Goal: Transaction & Acquisition: Purchase product/service

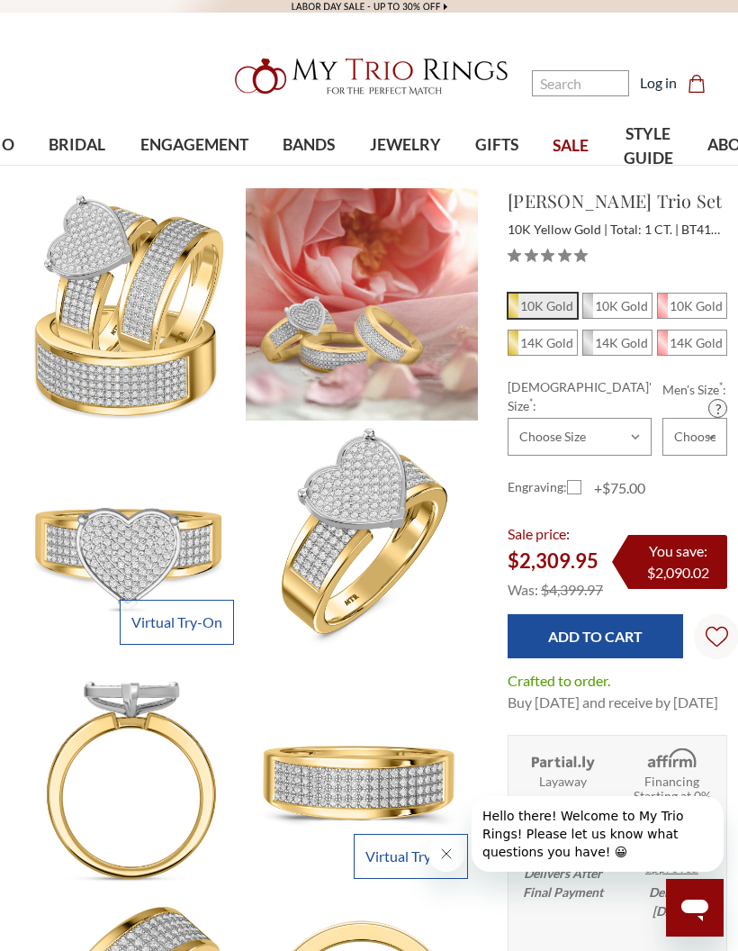
click at [565, 150] on nav "Search Search Search Log in Cart Cart 0" at bounding box center [635, 83] width 185 height 166
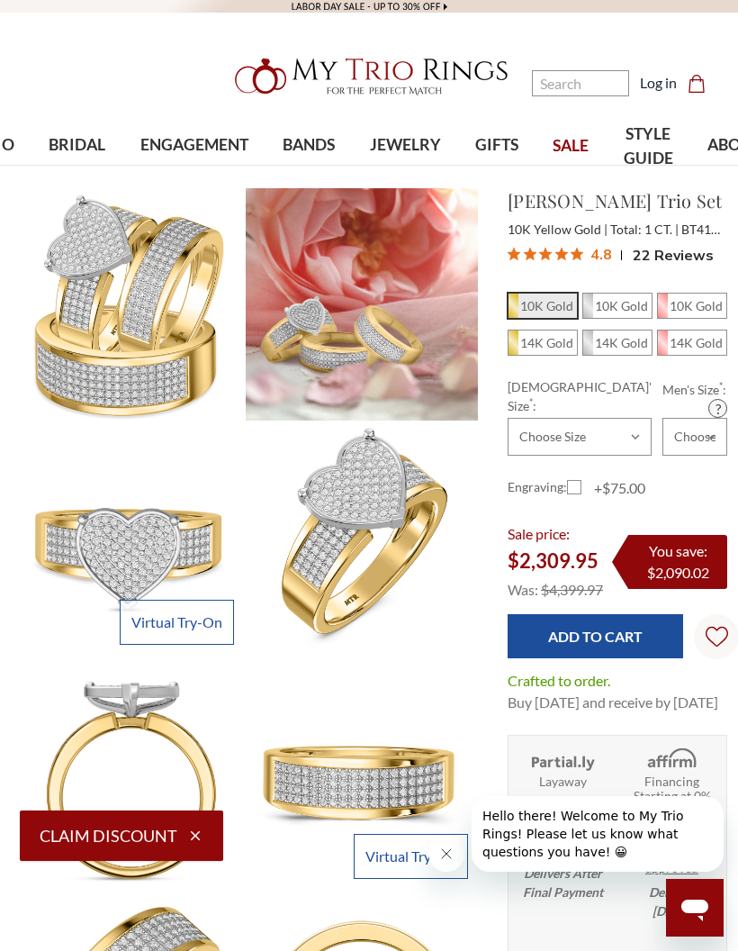
click at [587, 145] on nav "Search Search Search Log in Cart Cart 0" at bounding box center [635, 83] width 185 height 166
click at [188, 841] on icon "button" at bounding box center [195, 835] width 16 height 16
click at [208, 825] on button "Claim Discount" at bounding box center [121, 835] width 203 height 50
select select "US"
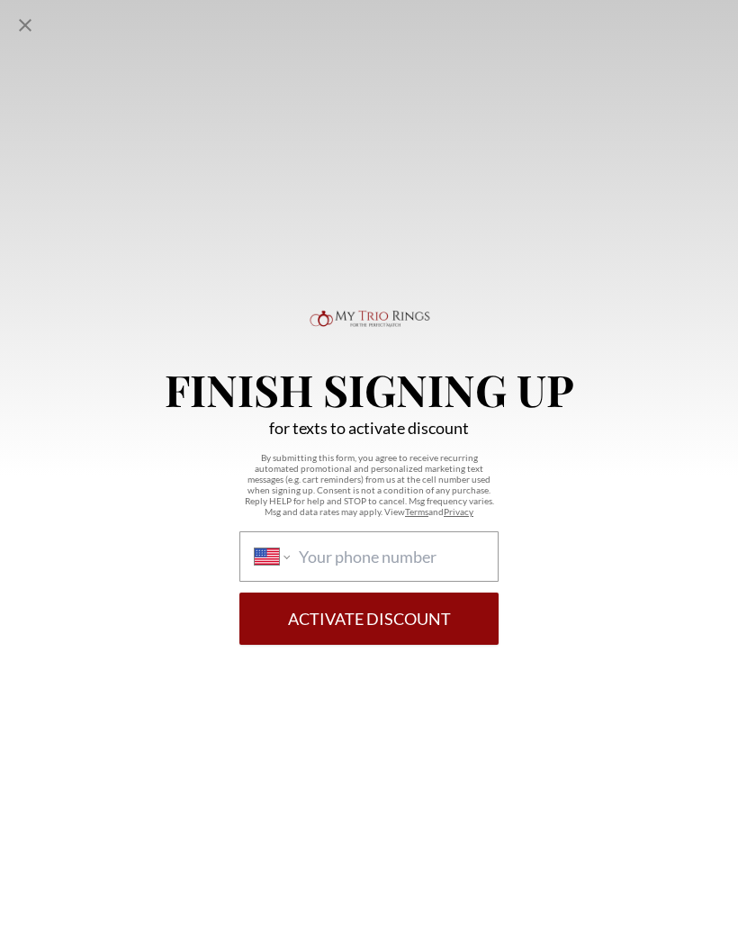
click at [207, 825] on div "Finish Signing Up for texts to activate discount By submitting this form, you a…" at bounding box center [369, 475] width 738 height 951
click at [22, 34] on icon "Close popup" at bounding box center [25, 25] width 22 height 22
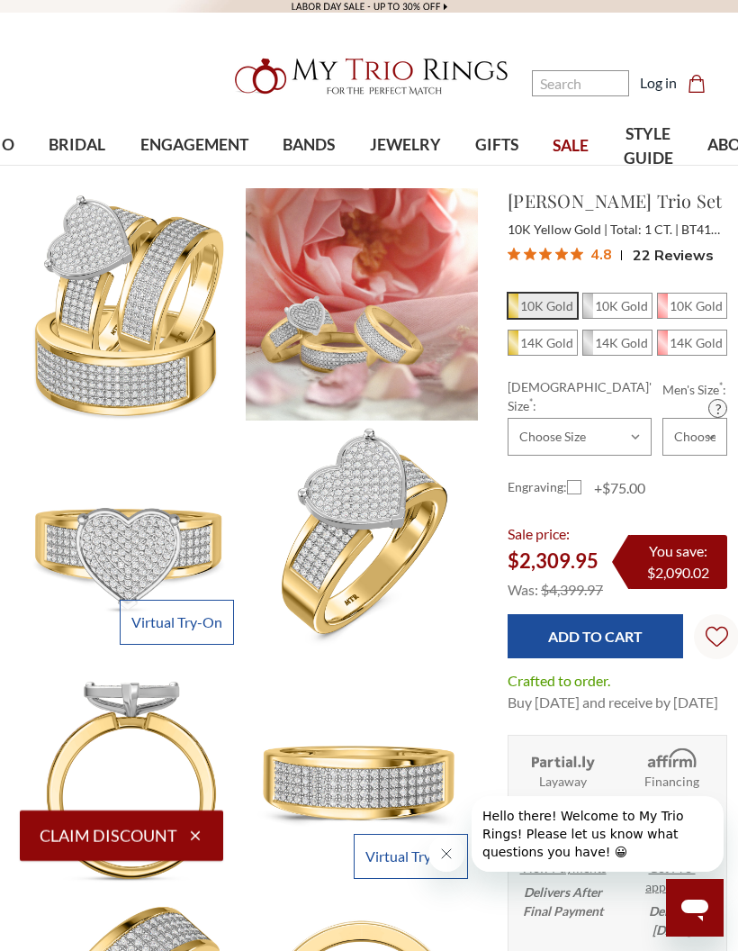
click at [580, 145] on nav "Search Search Search Log in Cart Cart 0" at bounding box center [635, 83] width 185 height 166
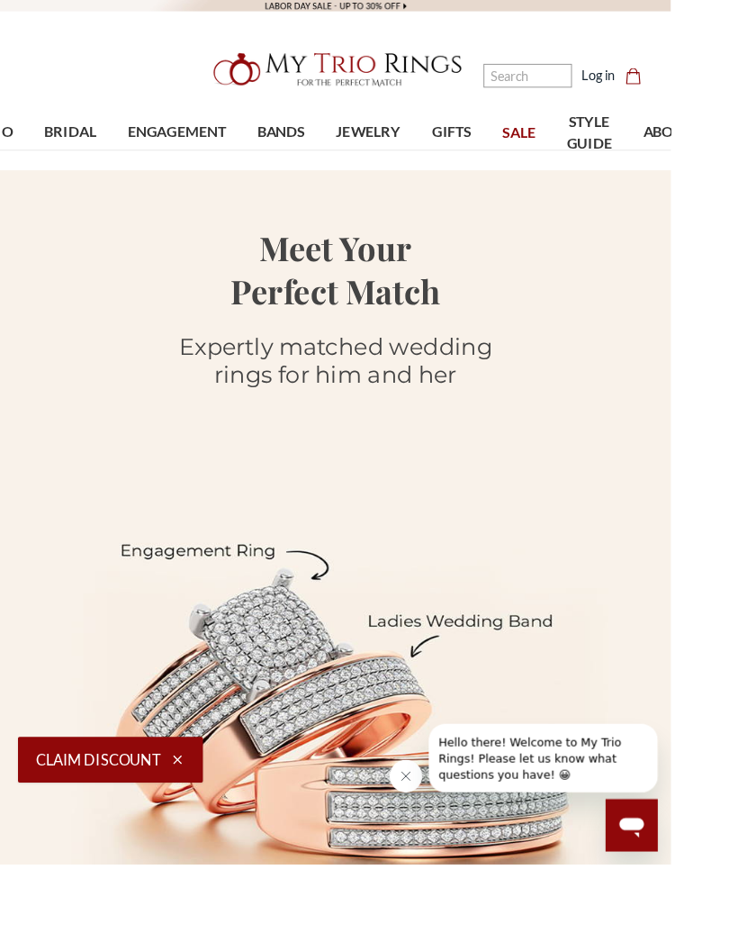
click at [579, 142] on nav "Search Search Search Log in Cart Cart 0" at bounding box center [635, 83] width 185 height 166
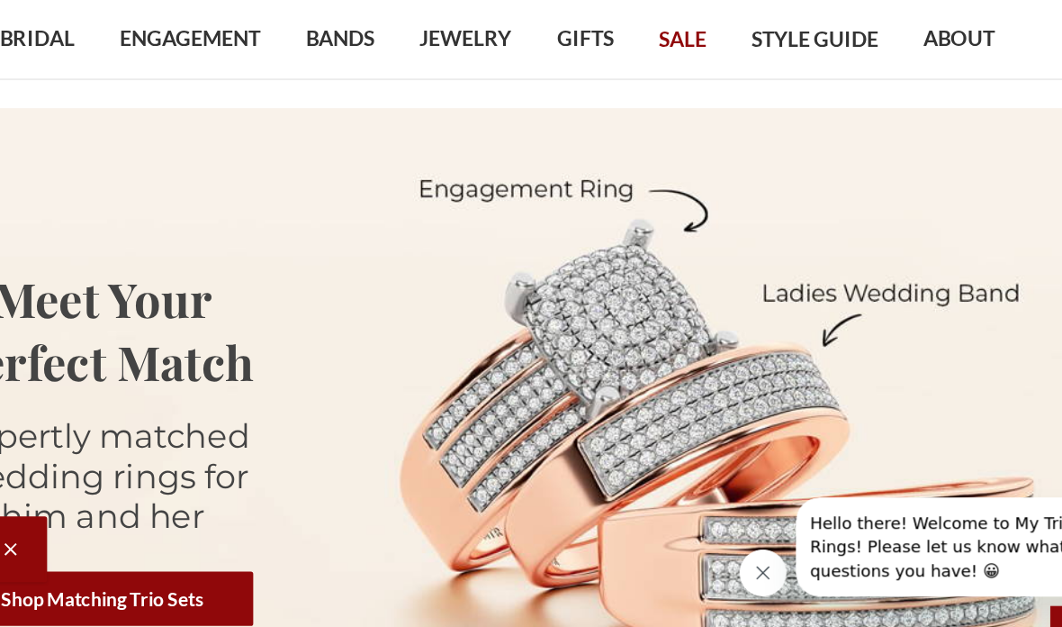
scroll to position [29, 0]
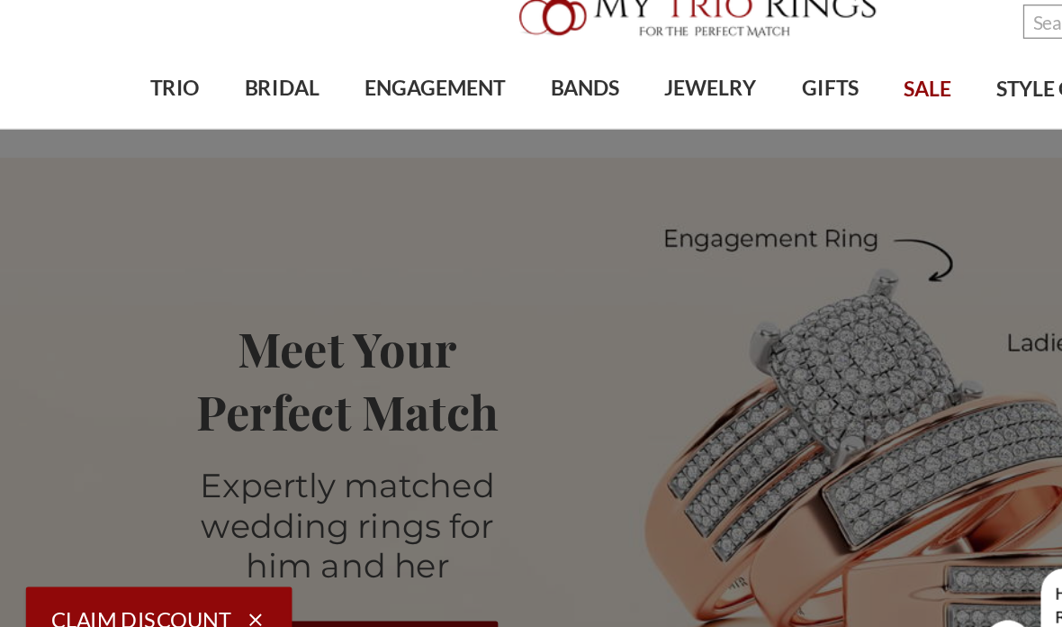
click at [126, 94] on span "TRIO" at bounding box center [134, 105] width 38 height 23
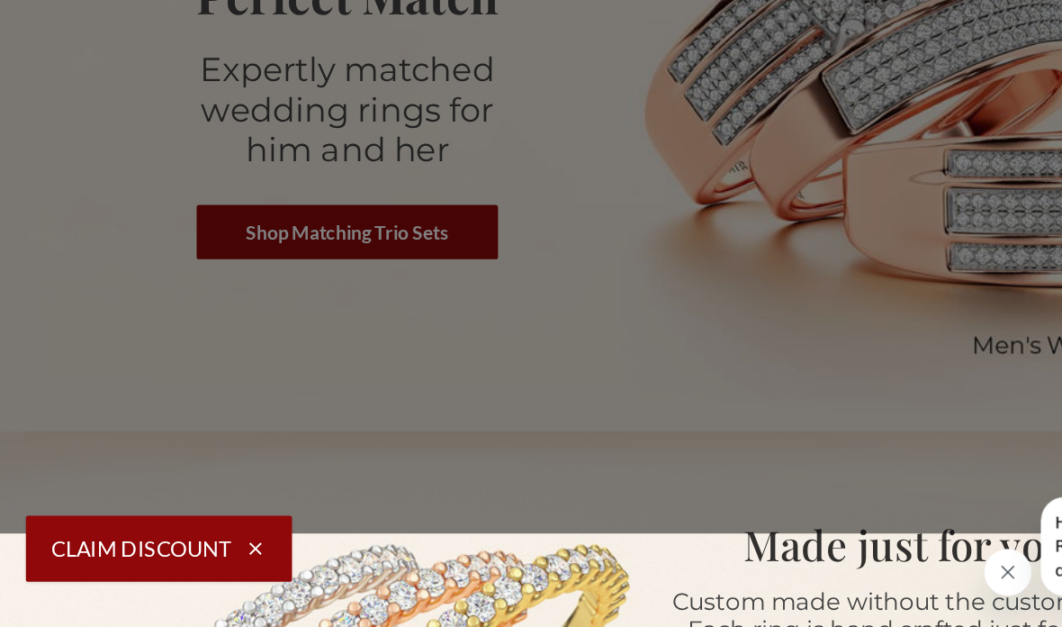
scroll to position [301, 0]
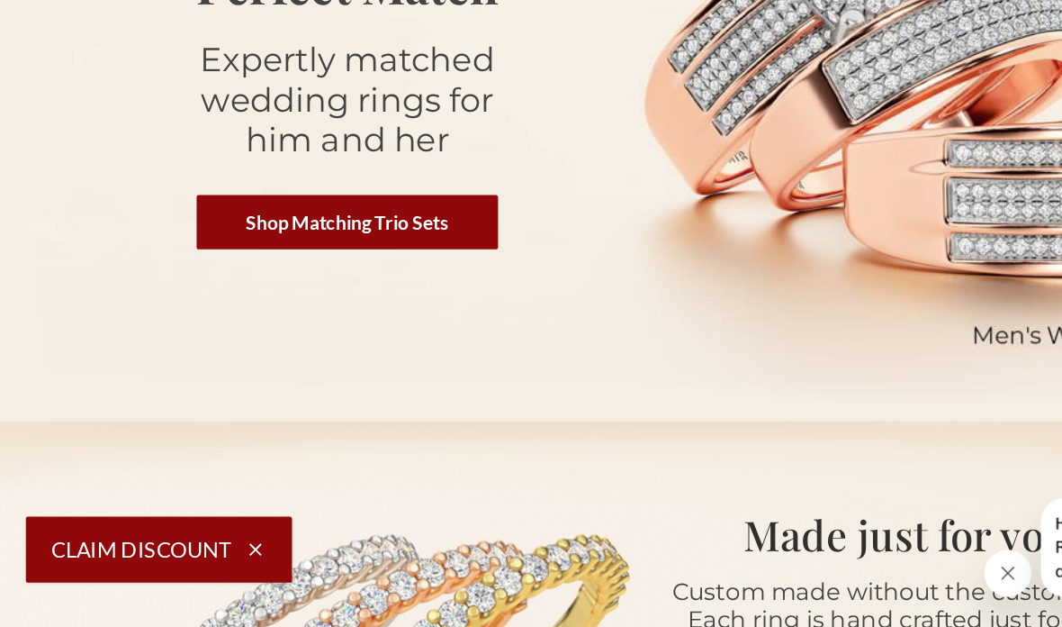
click at [709, 594] on div "Pick and choose:" at bounding box center [692, 618] width 633 height 49
click at [737, 564] on button "Close message from company" at bounding box center [1002, 567] width 36 height 36
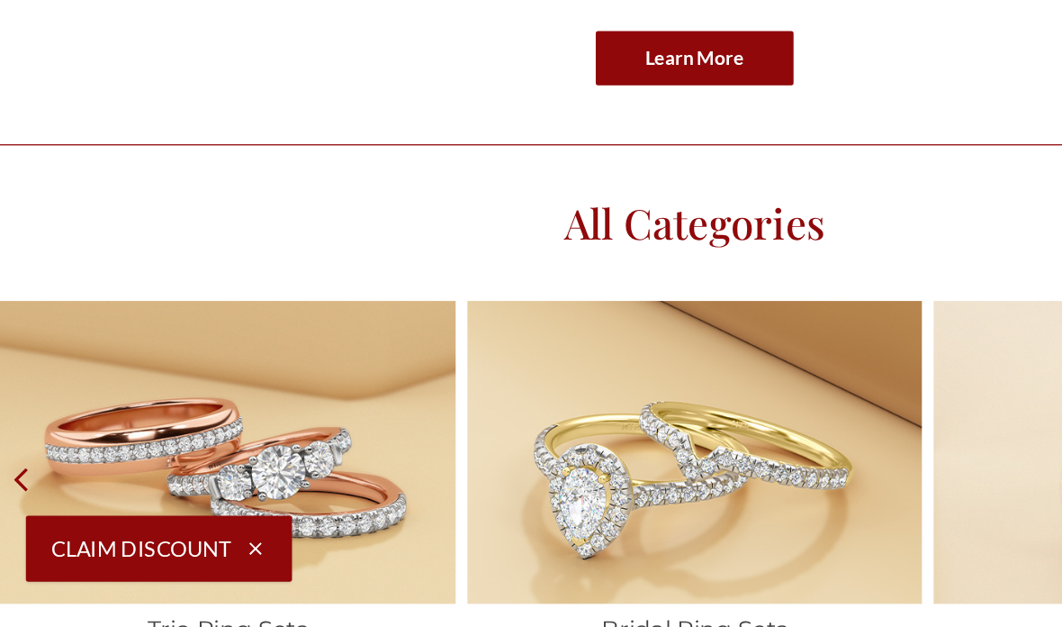
scroll to position [2532, 0]
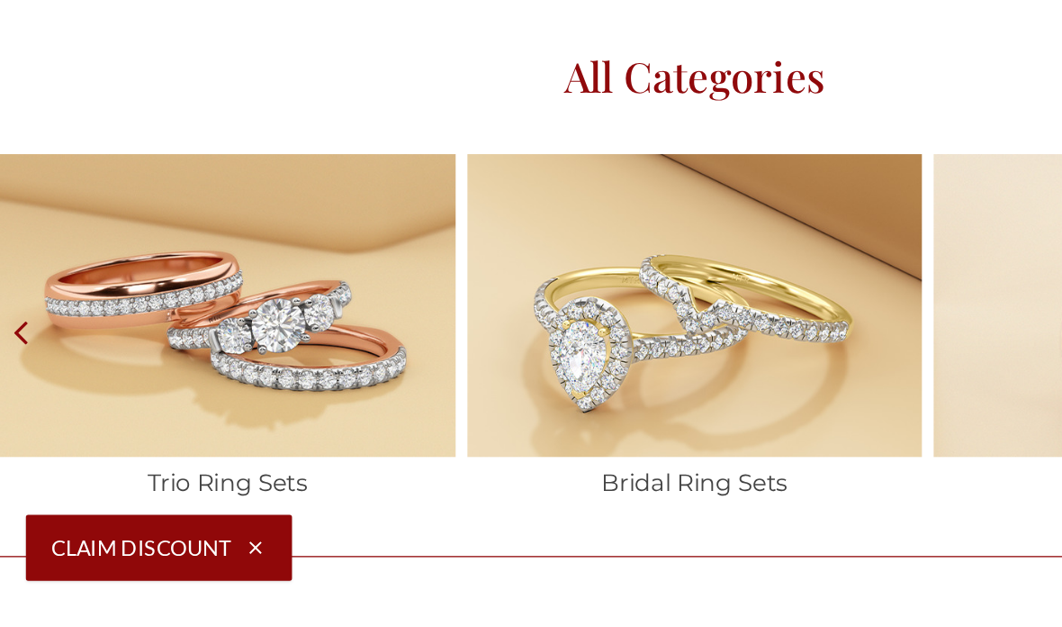
click at [108, 211] on img at bounding box center [174, 326] width 348 height 231
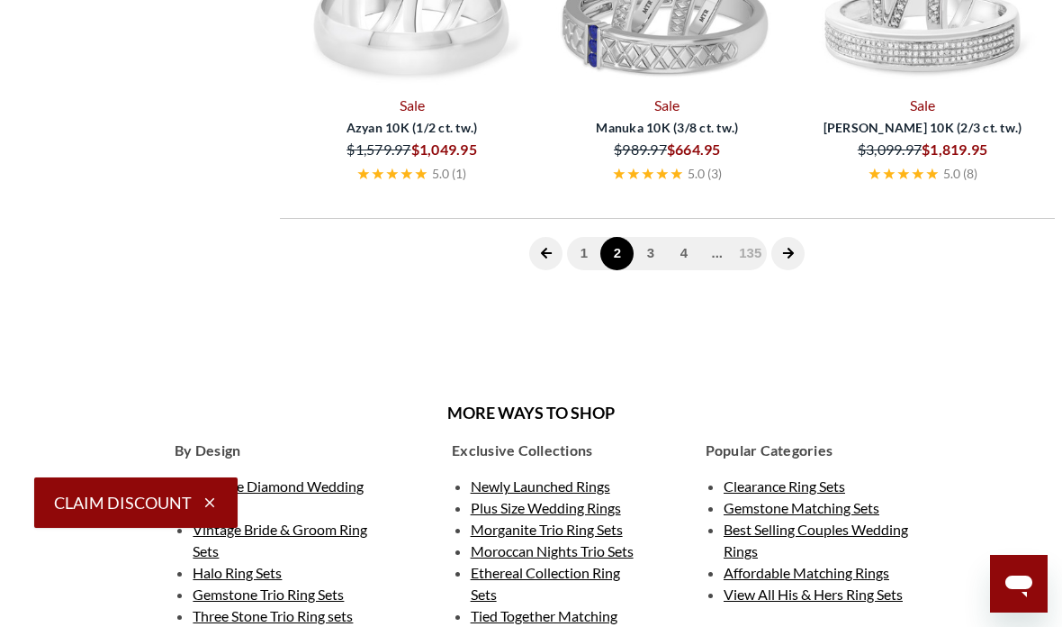
scroll to position [738, 0]
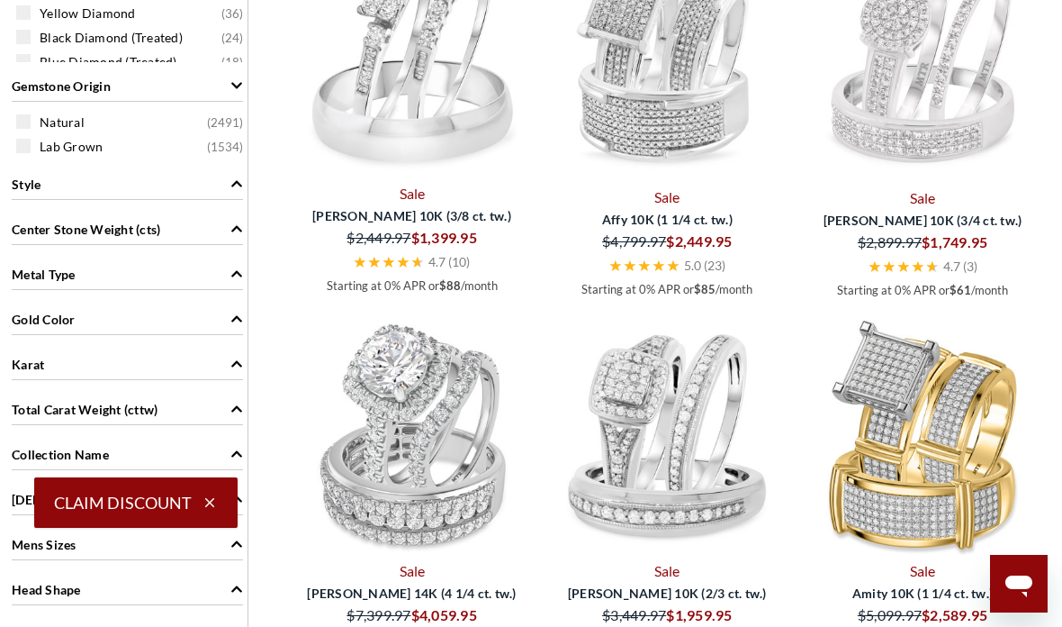
click at [60, 270] on span "Metal Type" at bounding box center [44, 274] width 64 height 19
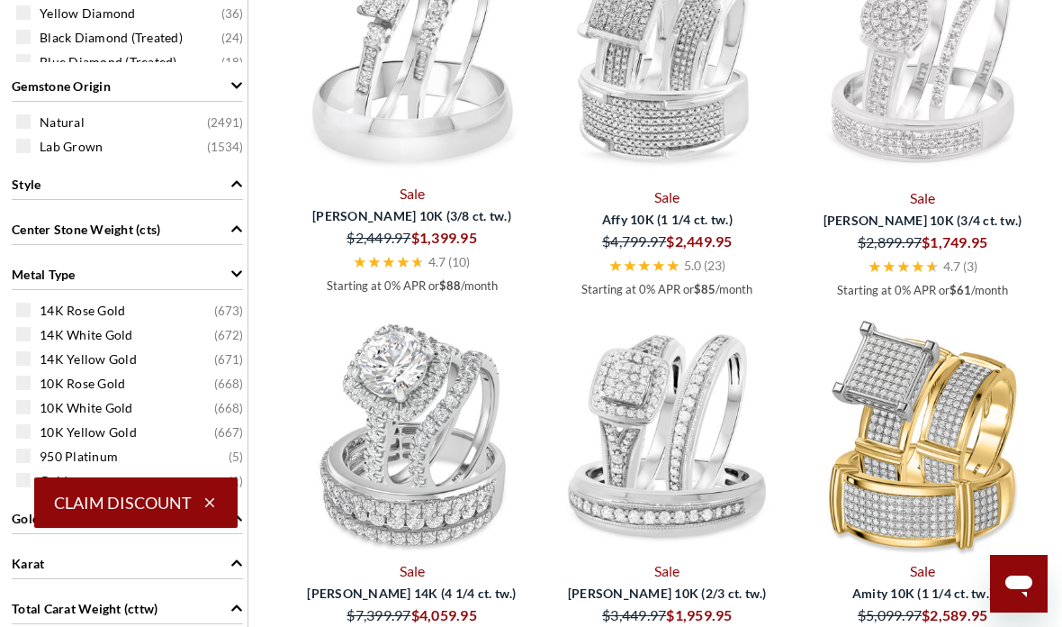
scroll to position [1359, 0]
click at [23, 382] on span at bounding box center [23, 381] width 14 height 14
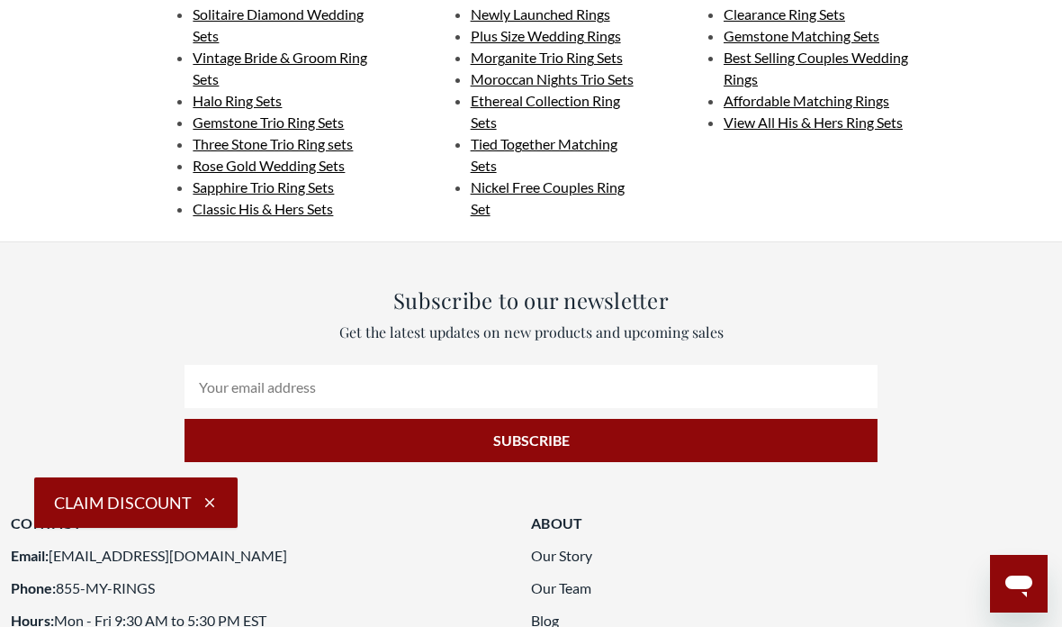
scroll to position [3911, 0]
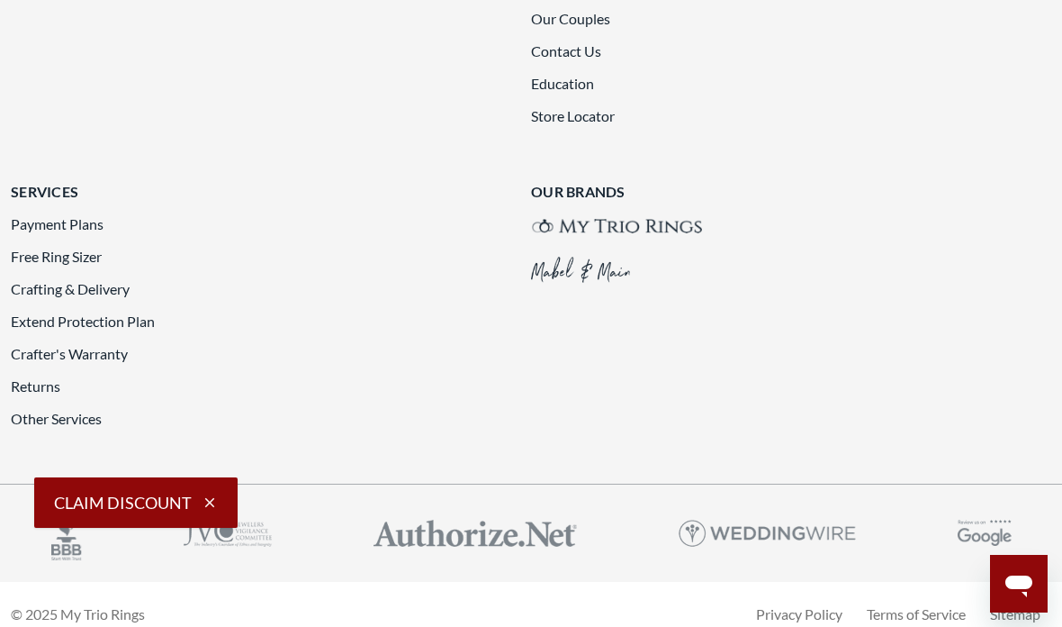
scroll to position [4294, 0]
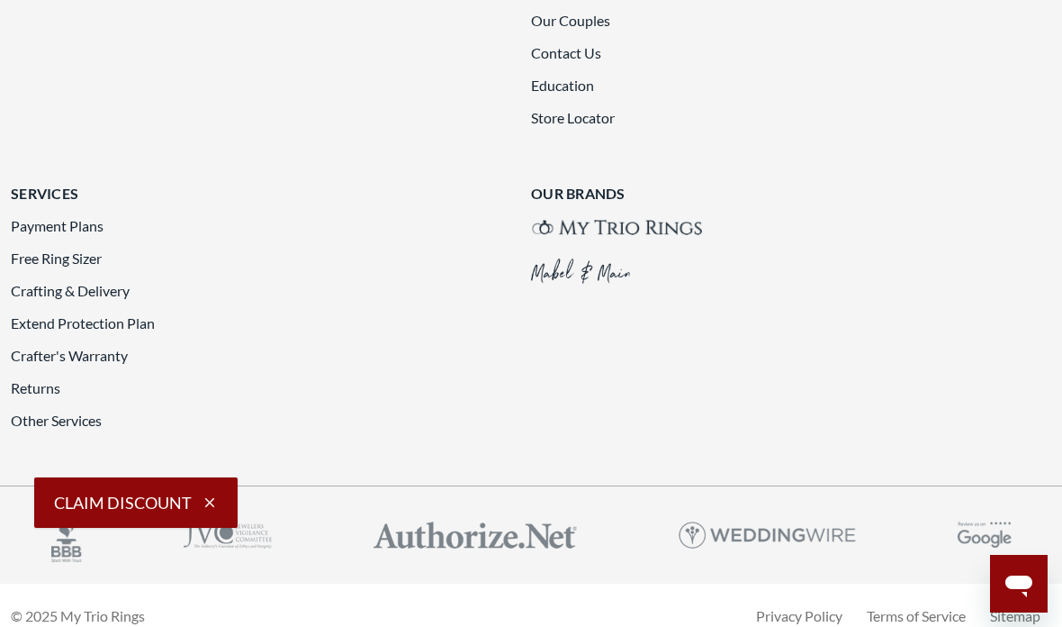
scroll to position [4224, 0]
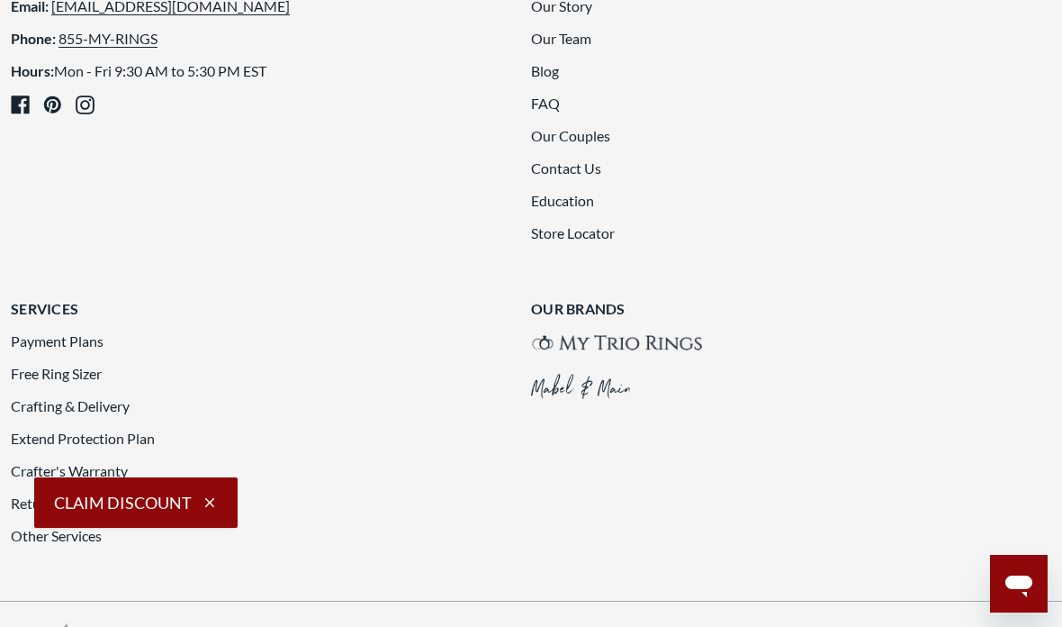
scroll to position [3925, 0]
